Goal: Obtain resource: Download file/media

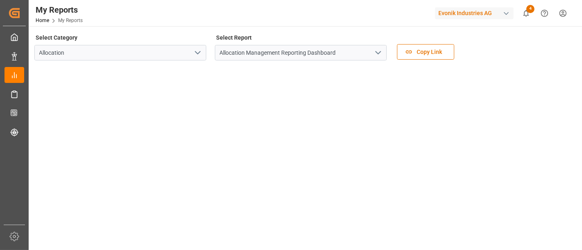
scroll to position [36, 0]
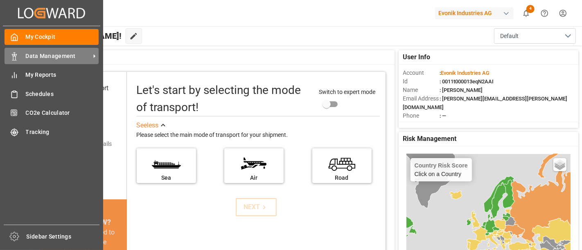
click at [54, 56] on span "Data Management" at bounding box center [58, 56] width 65 height 9
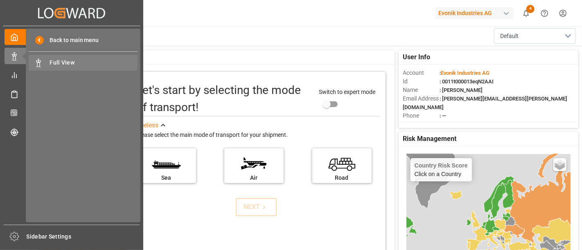
click at [65, 61] on span "Full View" at bounding box center [94, 63] width 88 height 9
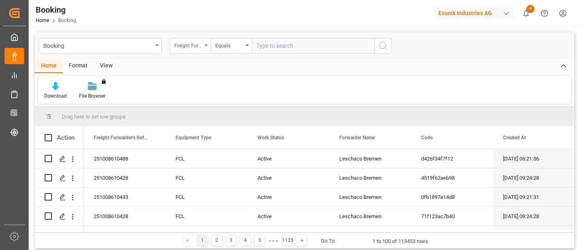
click at [207, 45] on icon "open menu" at bounding box center [206, 46] width 3 height 2
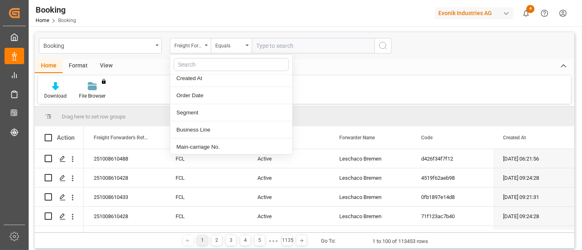
scroll to position [108, 0]
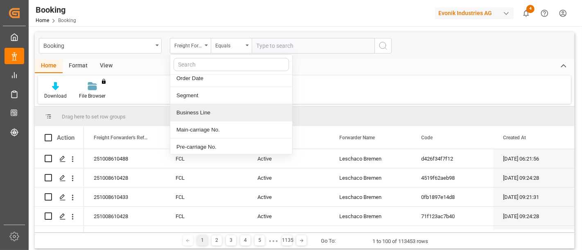
click at [211, 109] on div "Business Line" at bounding box center [231, 112] width 122 height 17
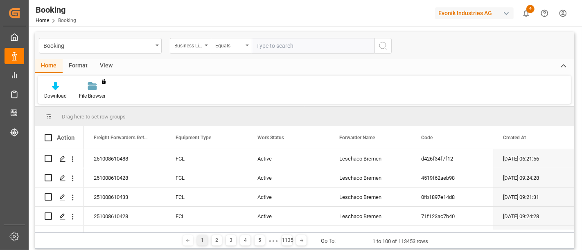
click at [250, 47] on div "Equals" at bounding box center [231, 46] width 41 height 16
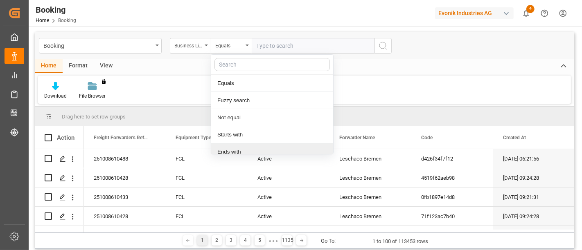
click at [235, 151] on div "Ends with" at bounding box center [272, 152] width 122 height 17
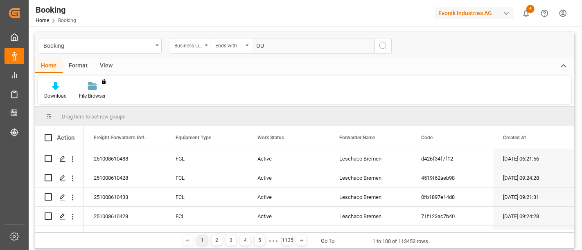
type input "OU"
click at [385, 47] on icon "search button" at bounding box center [383, 46] width 10 height 10
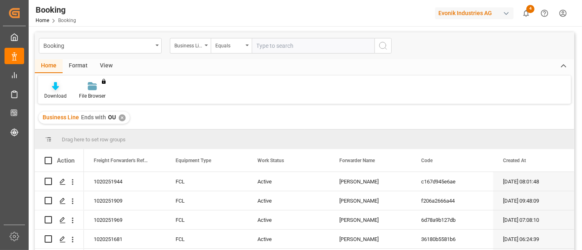
click at [55, 91] on div "Download" at bounding box center [55, 91] width 35 height 18
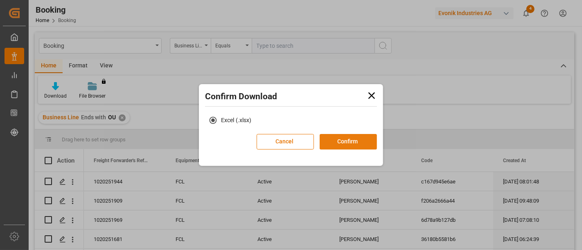
click at [350, 141] on button "Confirm" at bounding box center [348, 142] width 57 height 16
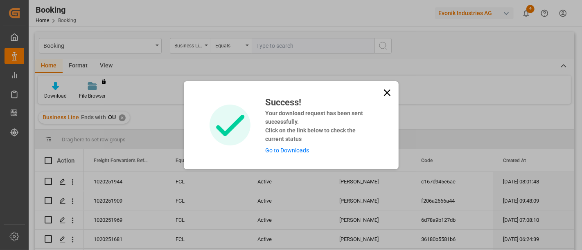
click at [291, 149] on link "Go to Downloads" at bounding box center [287, 150] width 44 height 7
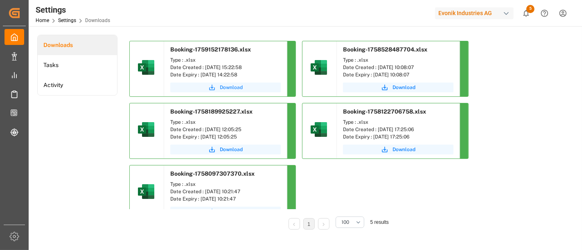
click at [231, 86] on span "Download" at bounding box center [231, 87] width 23 height 7
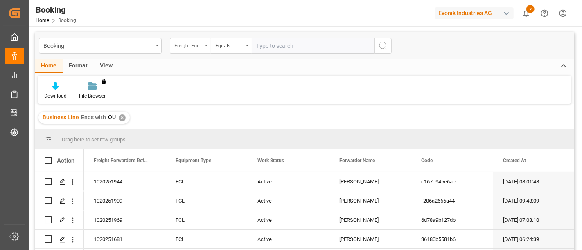
click at [207, 47] on div "Freight Forwarder's Reference No." at bounding box center [190, 46] width 41 height 16
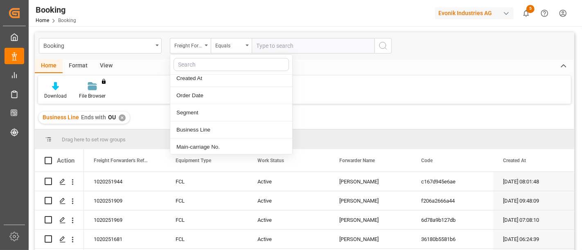
scroll to position [108, 0]
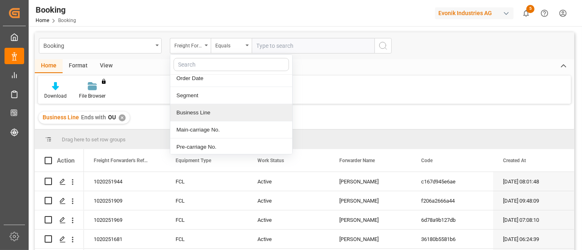
click at [198, 111] on div "Business Line" at bounding box center [231, 112] width 122 height 17
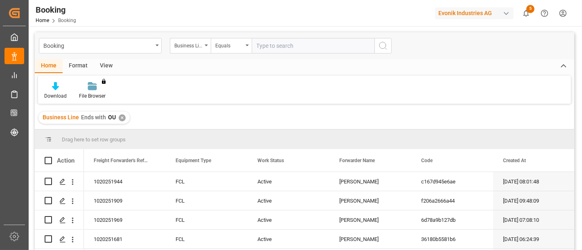
click at [279, 44] on input "text" at bounding box center [313, 46] width 123 height 16
click at [248, 41] on div "Equals" at bounding box center [231, 46] width 41 height 16
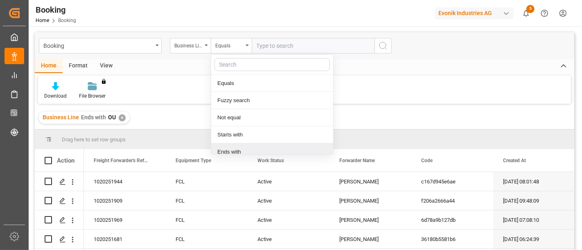
click at [239, 148] on div "Ends with" at bounding box center [272, 152] width 122 height 17
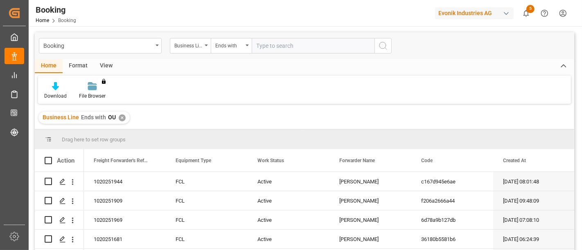
click at [289, 44] on input "text" at bounding box center [313, 46] width 123 height 16
type input "OI"
click at [383, 44] on icon "search button" at bounding box center [383, 46] width 10 height 10
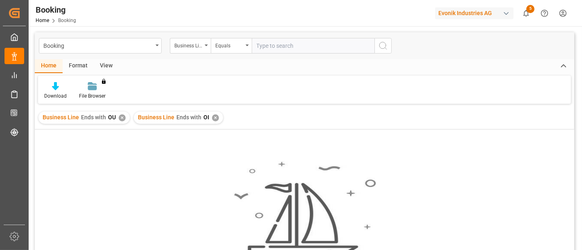
click at [122, 115] on div "✕" at bounding box center [122, 118] width 7 height 7
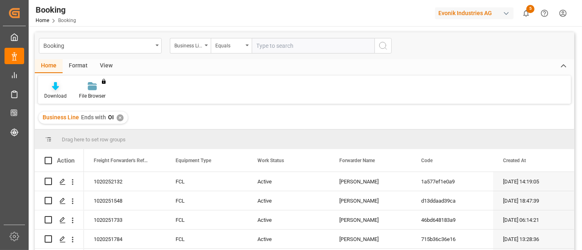
click at [55, 86] on icon at bounding box center [55, 86] width 7 height 8
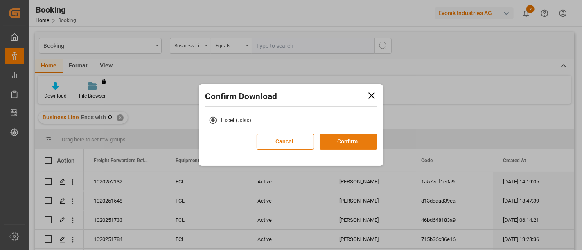
click at [343, 144] on button "Confirm" at bounding box center [348, 142] width 57 height 16
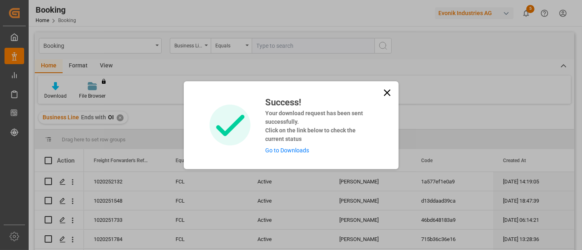
click at [289, 150] on link "Go to Downloads" at bounding box center [287, 150] width 44 height 7
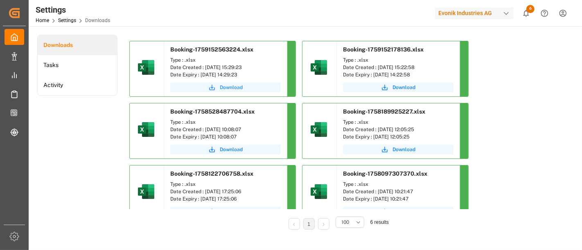
click at [228, 86] on span "Download" at bounding box center [231, 87] width 23 height 7
